Goal: Navigation & Orientation: Find specific page/section

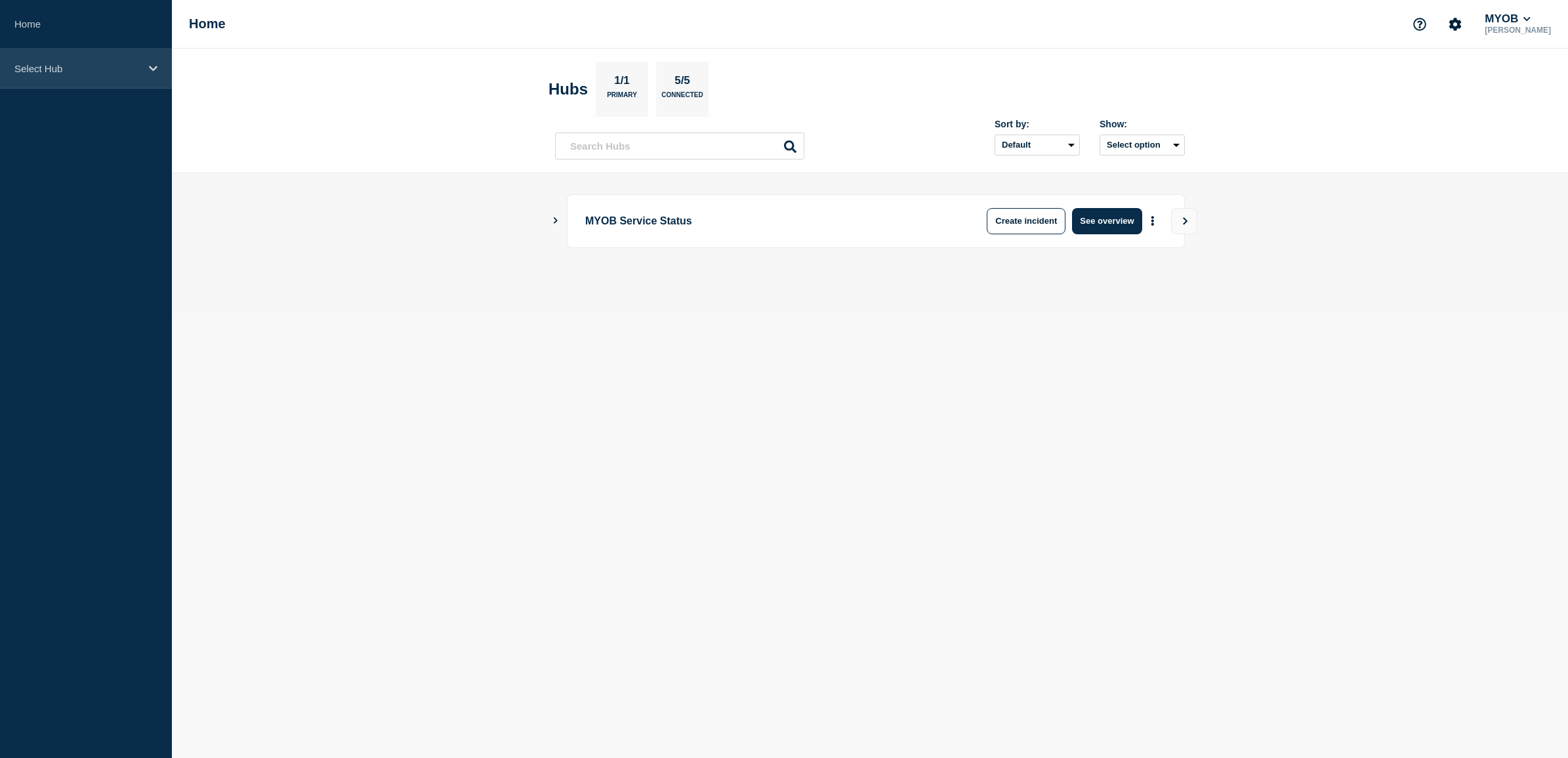
click at [153, 73] on icon at bounding box center [153, 69] width 9 height 10
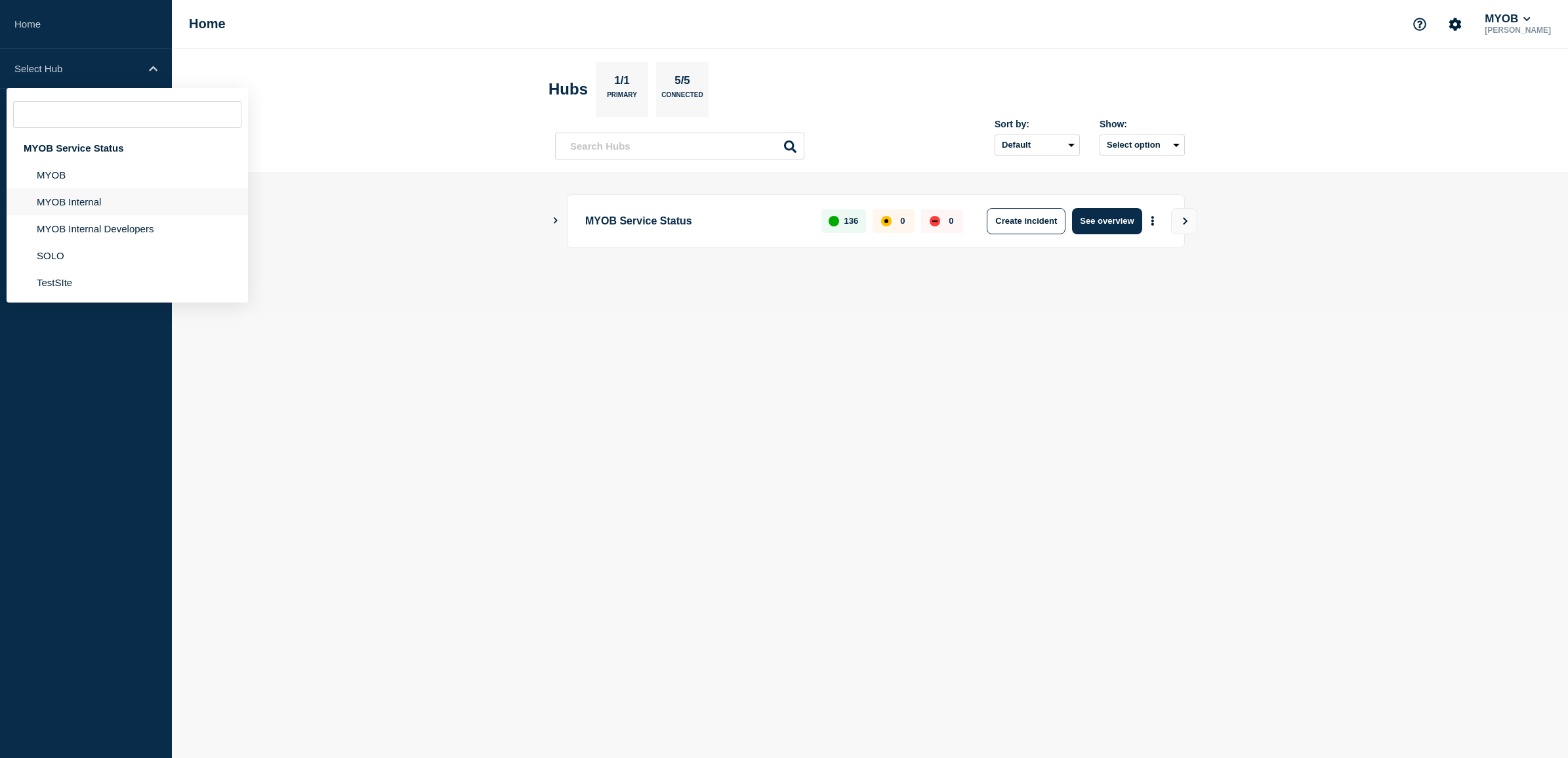
click at [124, 198] on li "MYOB Internal" at bounding box center [127, 202] width 241 height 27
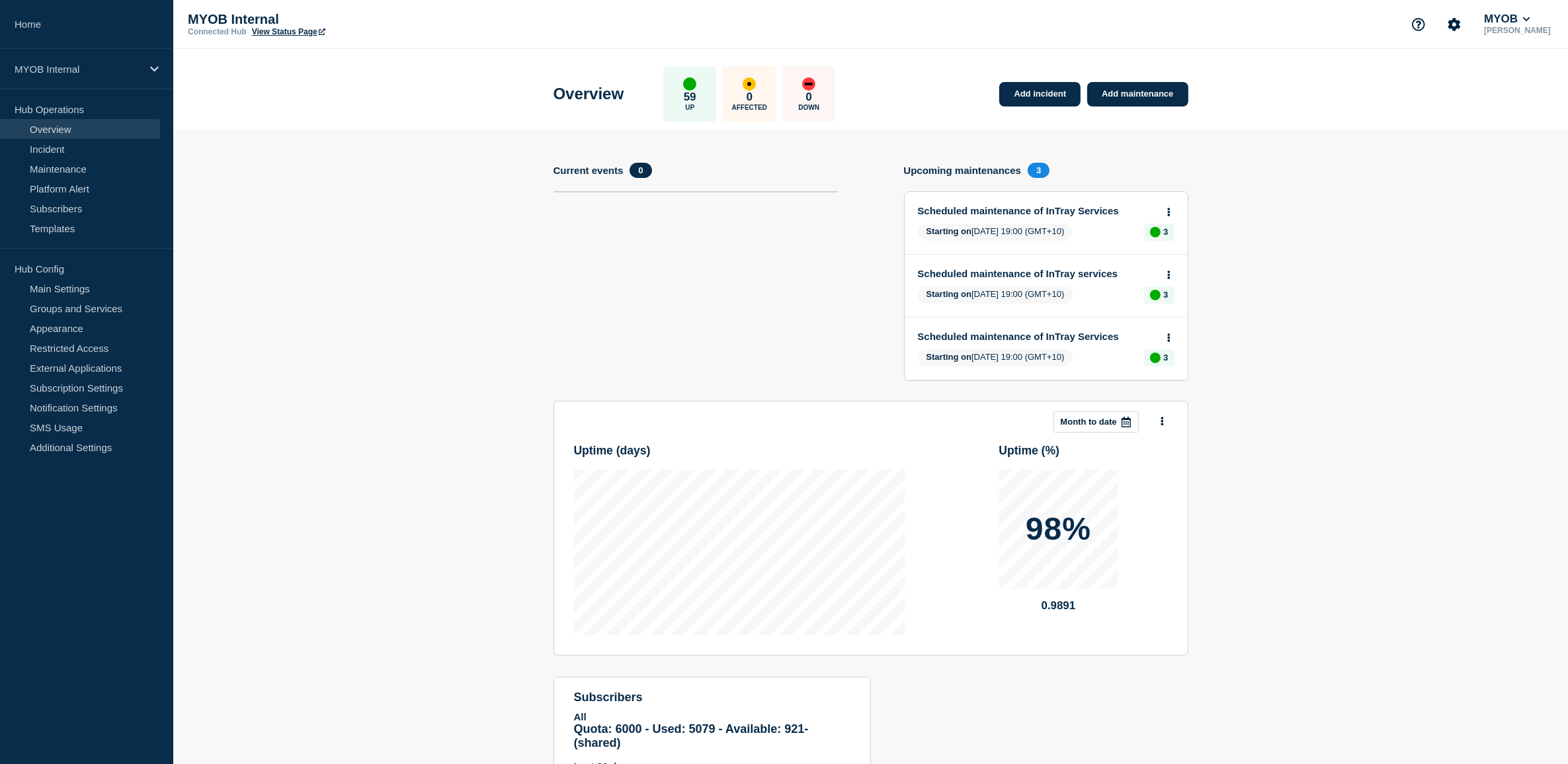
click at [294, 31] on link "View Status Page" at bounding box center [288, 32] width 73 height 10
